Goal: Information Seeking & Learning: Check status

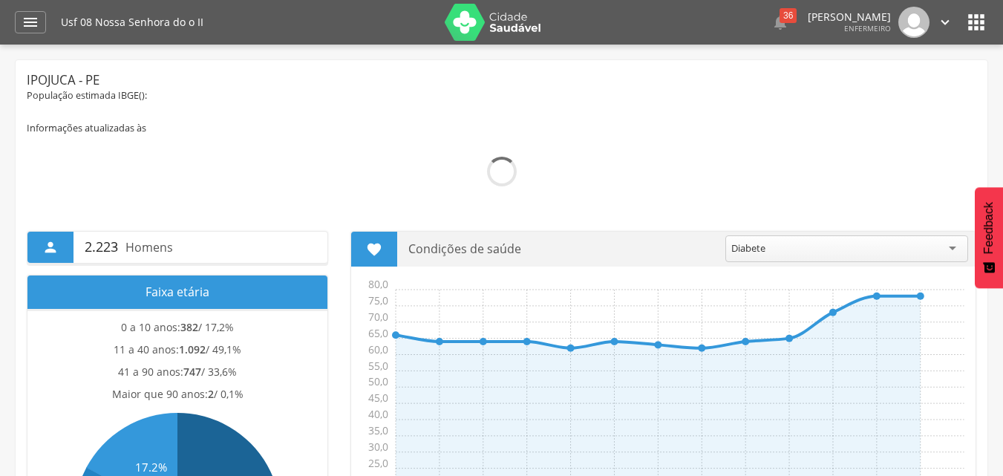
click at [7, 243] on div " Supervisão  Distritos  Ubs Coordenador: - Ipojuca / PE Intervalo de Tempo …" at bounding box center [501, 283] width 1003 height 476
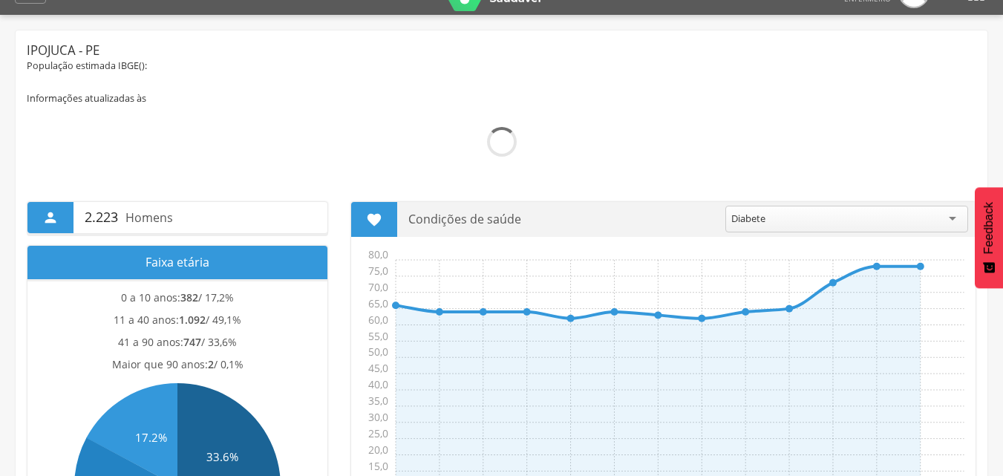
scroll to position [59, 0]
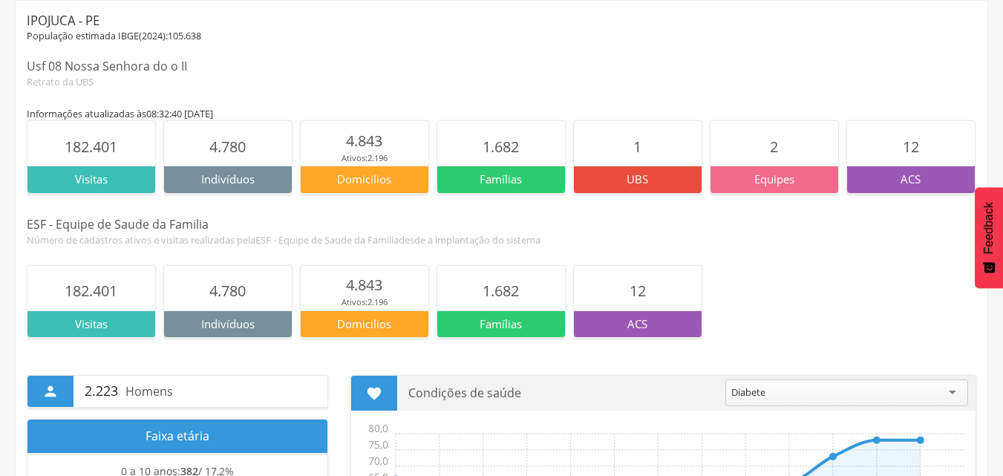
click at [394, 233] on span "ESF - Equipe de Saude da Familia" at bounding box center [326, 239] width 143 height 13
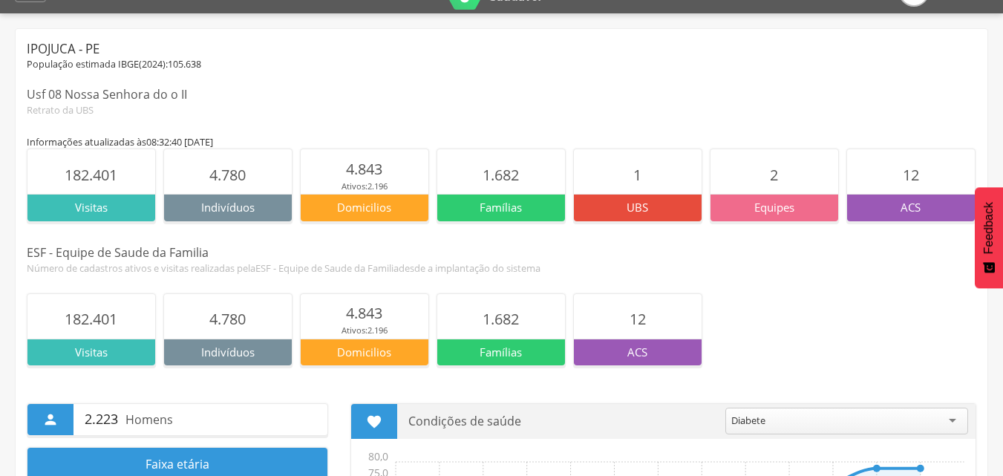
scroll to position [0, 0]
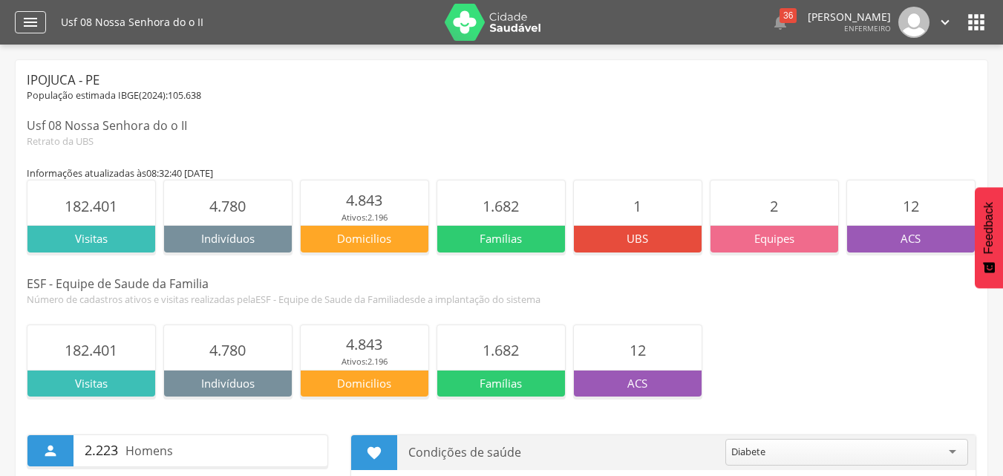
click at [28, 25] on icon "" at bounding box center [31, 22] width 18 height 18
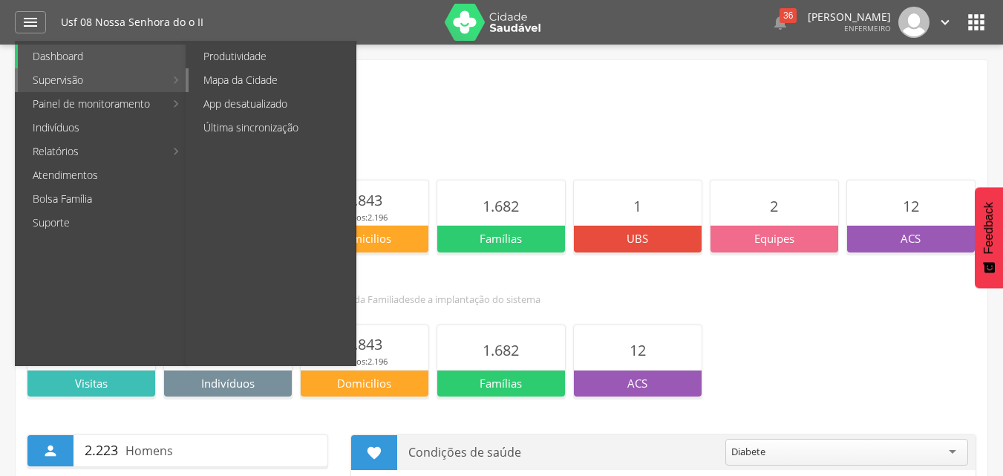
click at [224, 76] on link "Mapa da Cidade" at bounding box center [272, 80] width 167 height 24
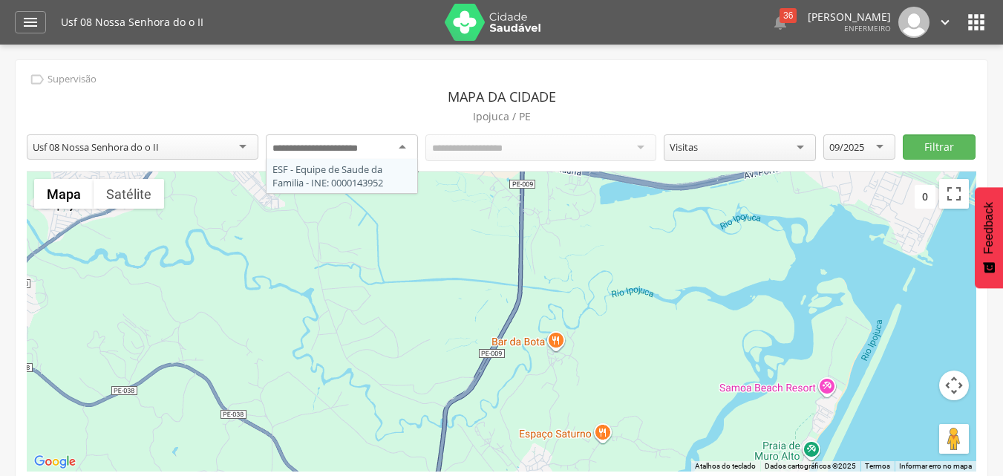
drag, startPoint x: 365, startPoint y: 148, endPoint x: 341, endPoint y: 177, distance: 37.4
click at [464, 156] on div "Todos os Acs" at bounding box center [541, 146] width 232 height 25
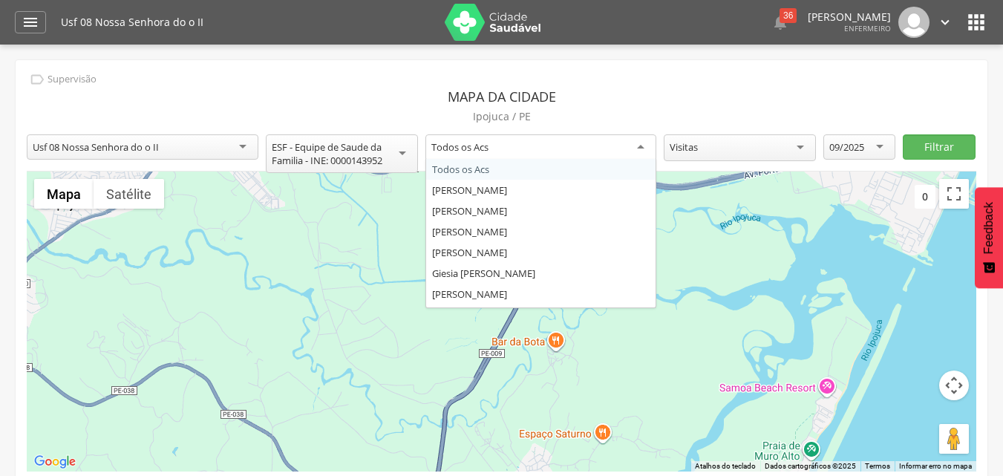
click at [697, 149] on div "Visitas" at bounding box center [684, 146] width 28 height 13
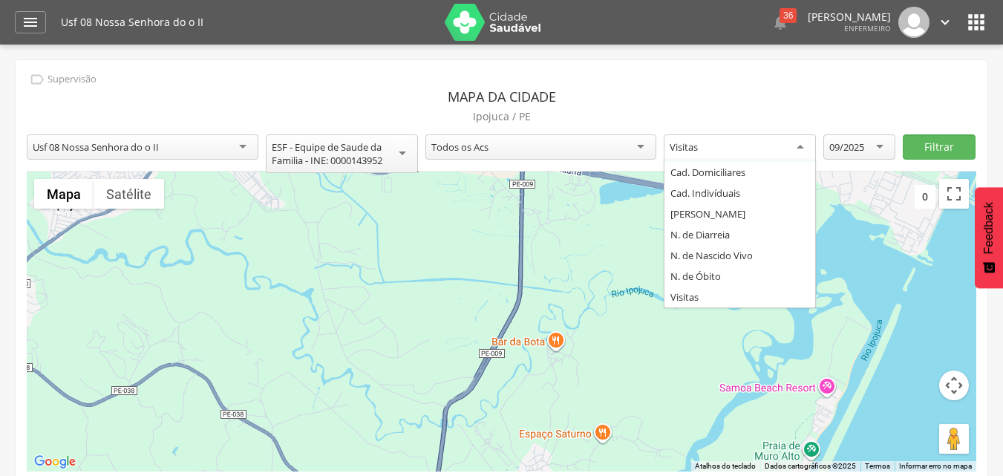
click at [840, 108] on p "Ipojuca / PE" at bounding box center [501, 116] width 949 height 21
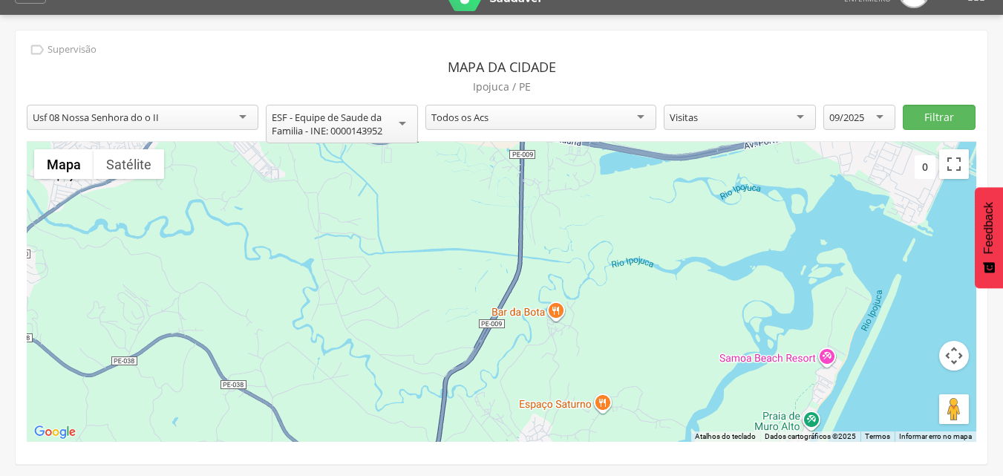
scroll to position [45, 0]
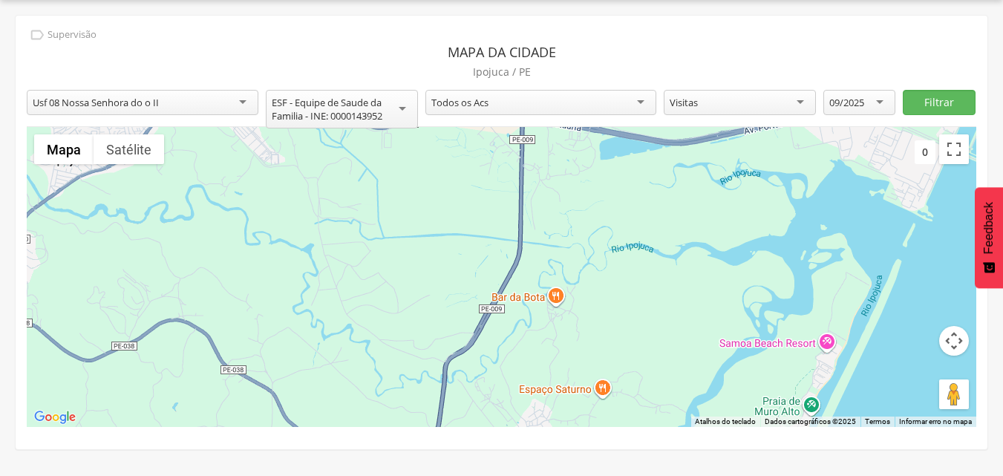
click at [520, 249] on div at bounding box center [501, 277] width 949 height 300
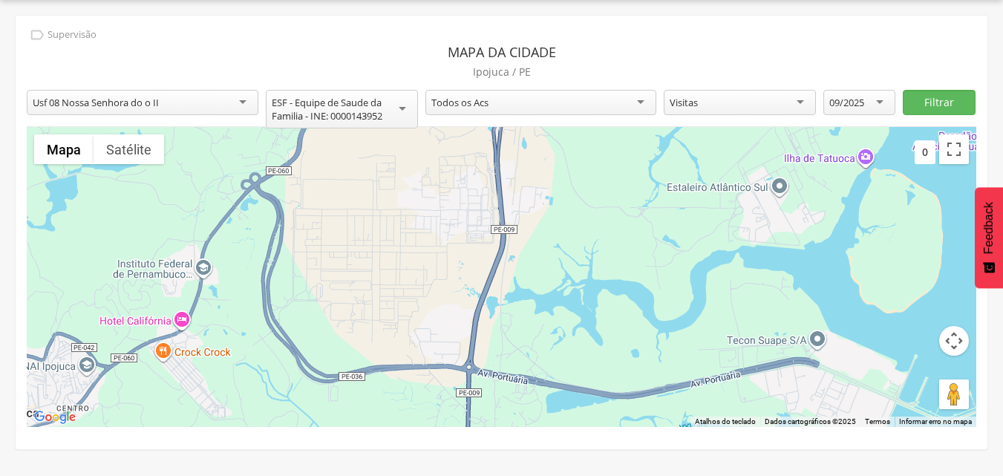
drag, startPoint x: 520, startPoint y: 249, endPoint x: 467, endPoint y: 505, distance: 260.9
drag, startPoint x: 467, startPoint y: 505, endPoint x: 411, endPoint y: 228, distance: 282.4
click at [411, 228] on div at bounding box center [501, 277] width 949 height 300
click at [955, 156] on button "Ativar a visualização em tela cheia" at bounding box center [954, 149] width 30 height 30
click at [570, 104] on div "Todos os Acs" at bounding box center [541, 102] width 232 height 25
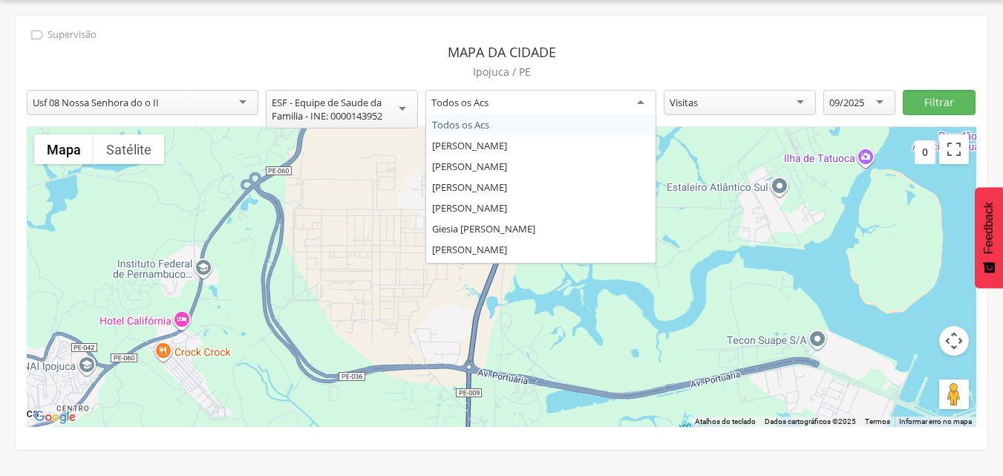
click at [554, 60] on header "Mapa da cidade" at bounding box center [501, 52] width 949 height 19
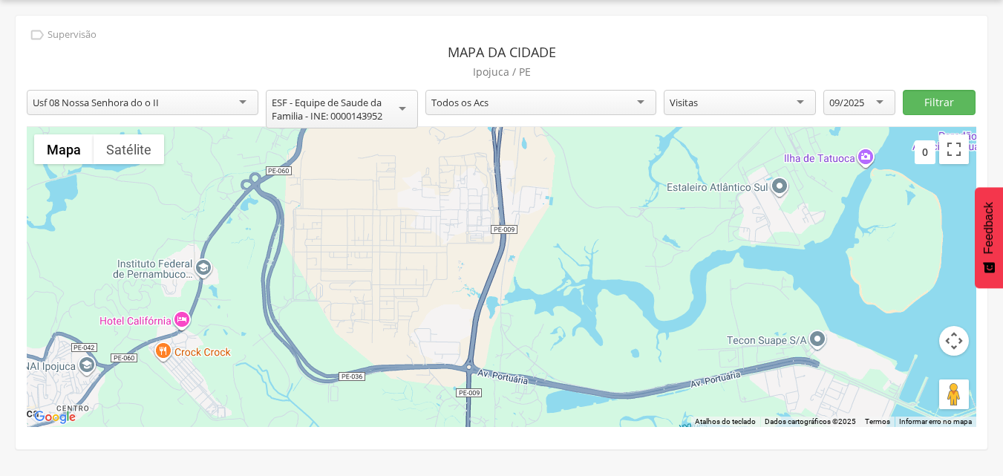
click at [692, 108] on div "Visitas" at bounding box center [684, 102] width 28 height 13
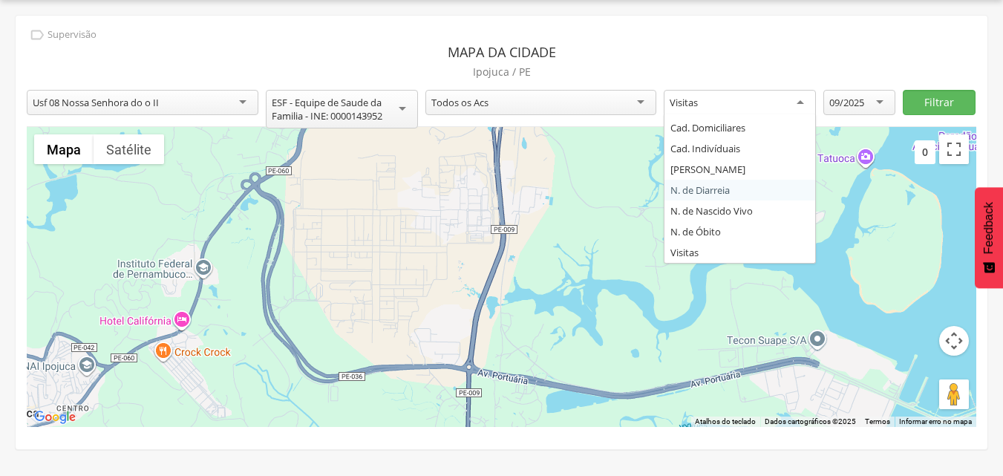
click at [629, 55] on header "Mapa da cidade" at bounding box center [501, 52] width 949 height 19
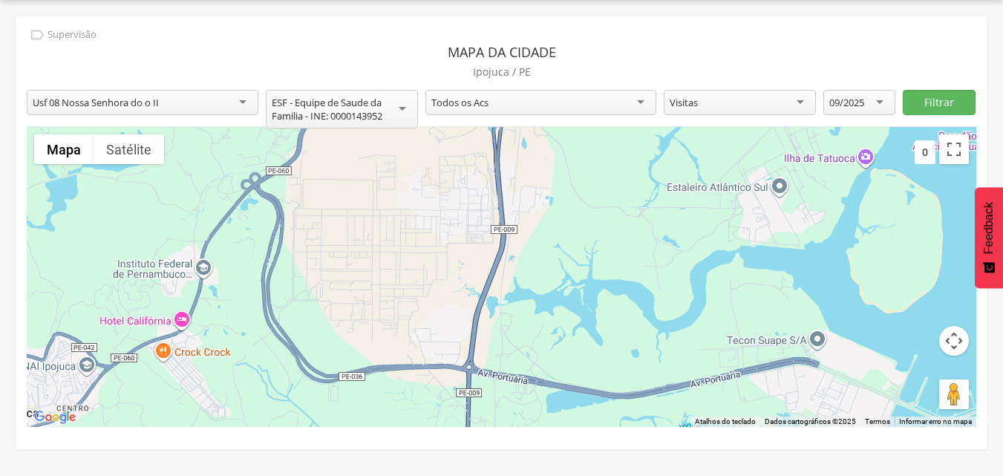
click at [40, 36] on icon "" at bounding box center [37, 35] width 16 height 16
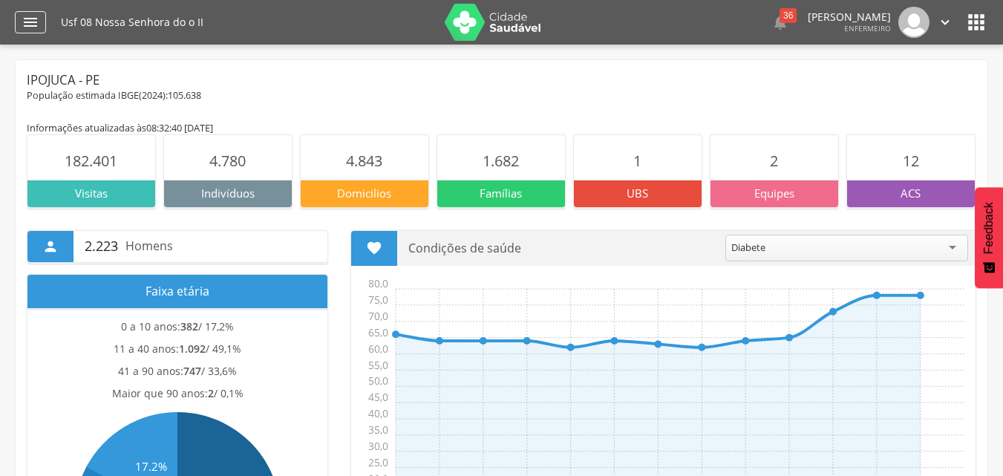
click at [35, 24] on icon "" at bounding box center [31, 22] width 18 height 18
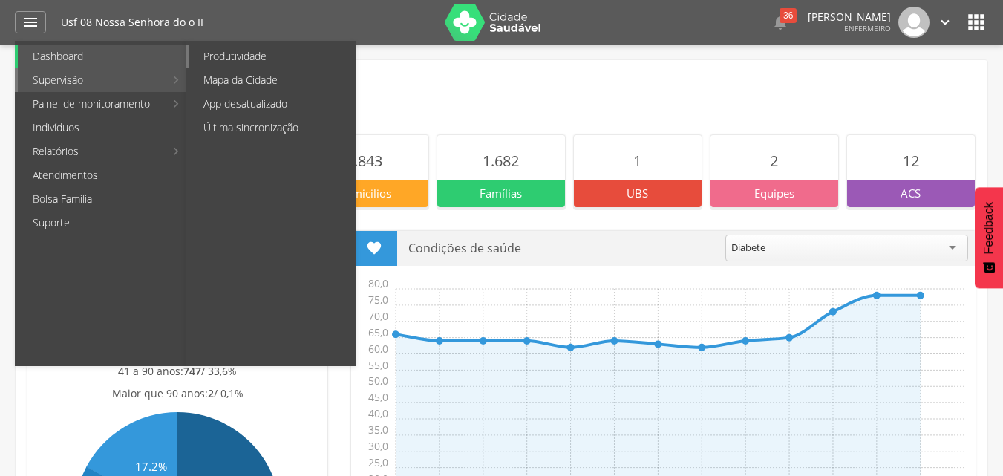
click at [269, 56] on link "Produtividade" at bounding box center [272, 57] width 167 height 24
type input "**********"
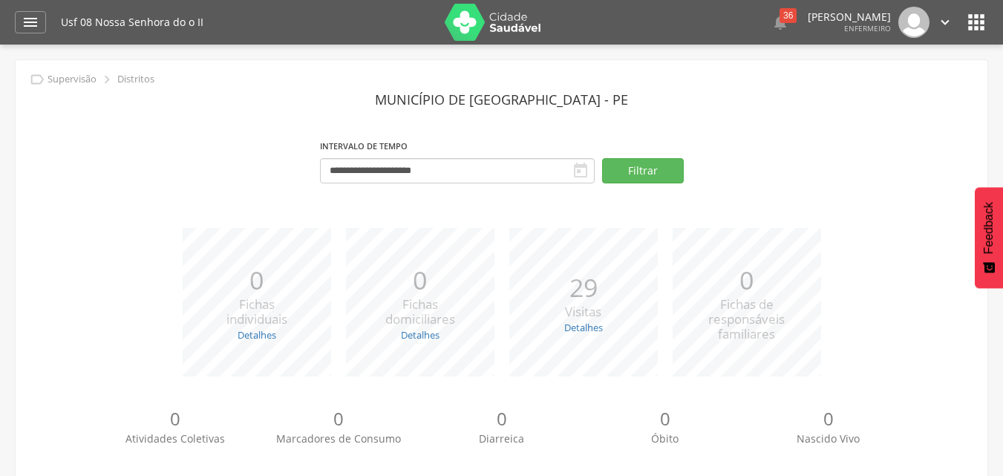
click at [264, 86] on header "Município de [GEOGRAPHIC_DATA] - PE" at bounding box center [501, 99] width 949 height 27
click at [532, 182] on body " Dashboard Supervisão Produtividade Mapa da Cidade App desatualizado Última si…" at bounding box center [501, 238] width 1003 height 476
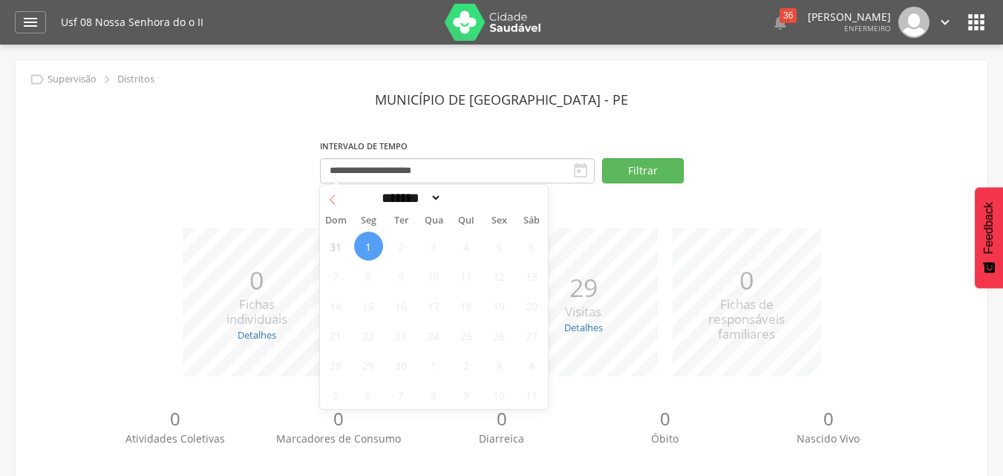
click at [330, 198] on icon at bounding box center [332, 199] width 10 height 10
select select "*"
click at [408, 199] on select "******* ********* ***** ***** **** ***** ***** ****** ********" at bounding box center [409, 198] width 65 height 16
click at [377, 190] on select "******* ********* ***** ***** **** ***** ***** ****** ********" at bounding box center [409, 198] width 65 height 16
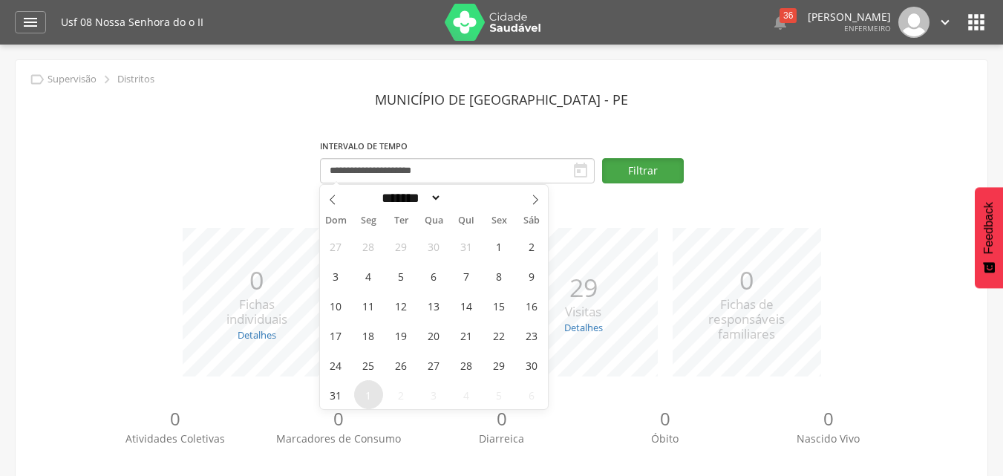
click at [673, 171] on button "Filtrar" at bounding box center [643, 170] width 82 height 25
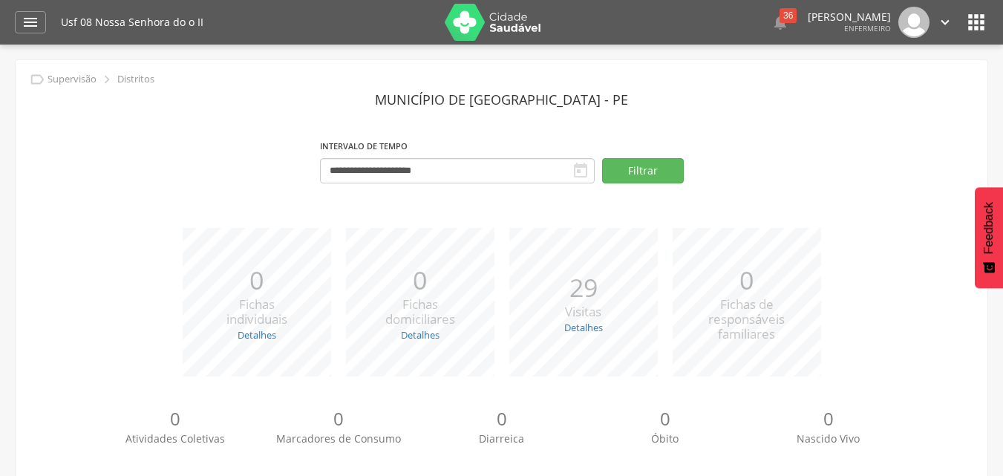
click at [721, 140] on div "**********" at bounding box center [501, 166] width 949 height 63
click at [987, 21] on icon "" at bounding box center [976, 22] width 24 height 24
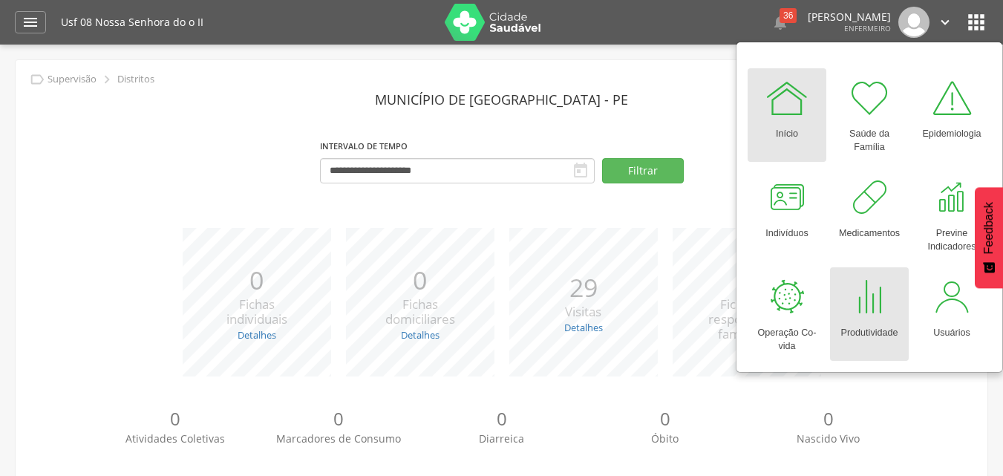
click at [868, 306] on div at bounding box center [869, 297] width 45 height 45
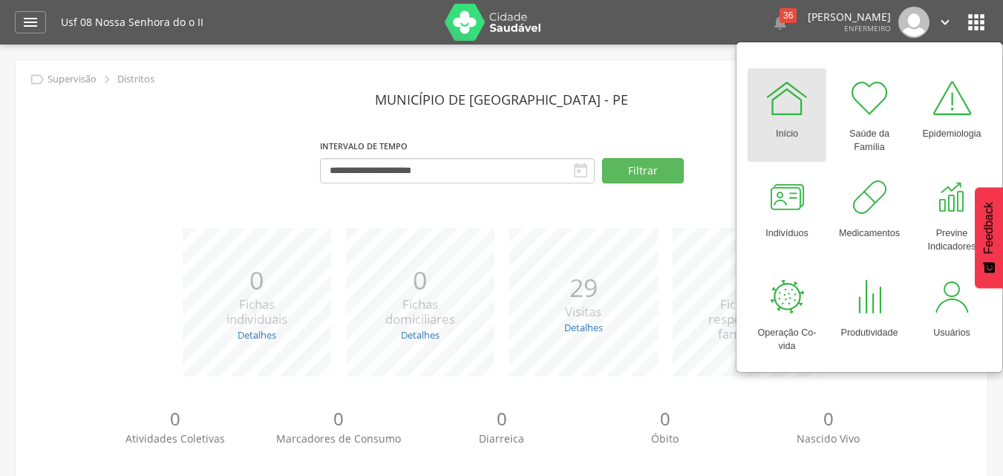
click at [163, 197] on div "**********" at bounding box center [501, 166] width 949 height 63
